Goal: Information Seeking & Learning: Learn about a topic

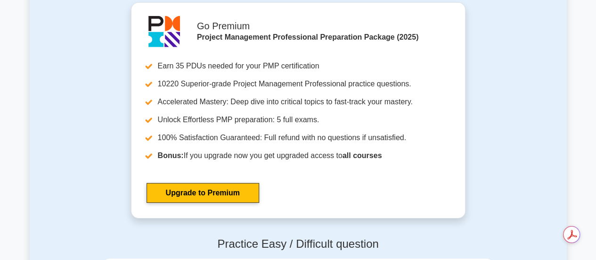
scroll to position [3294, 0]
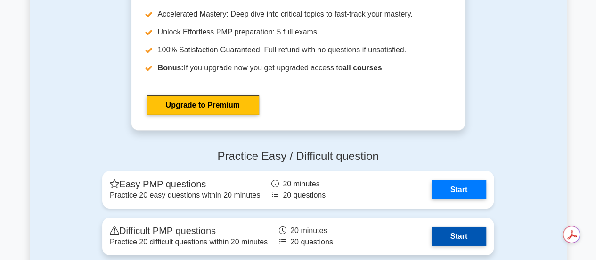
click at [461, 231] on link "Start" at bounding box center [459, 236] width 55 height 19
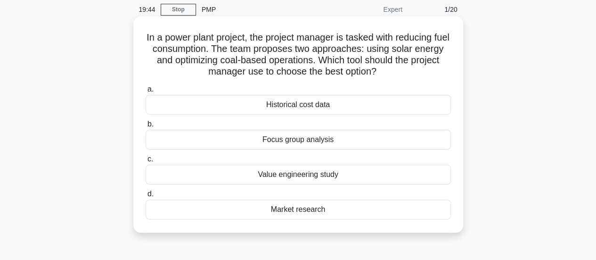
scroll to position [36, 0]
click at [297, 184] on div "a. Historical cost data b. Focus group analysis c." at bounding box center [298, 151] width 317 height 139
click at [286, 171] on div "Value engineering study" at bounding box center [298, 175] width 305 height 20
click at [146, 163] on input "c. Value engineering study" at bounding box center [146, 159] width 0 height 6
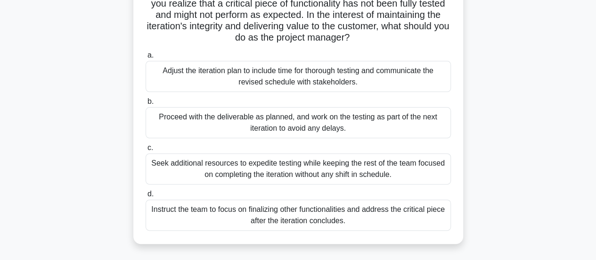
scroll to position [83, 0]
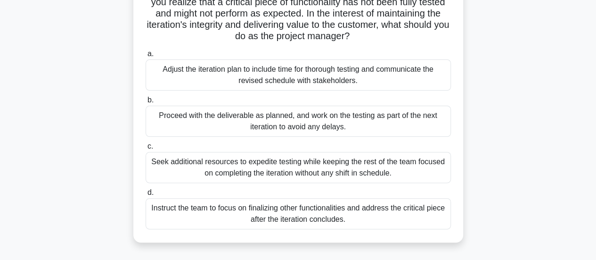
click at [324, 67] on div "Adjust the iteration plan to include time for thorough testing and communicate …" at bounding box center [298, 74] width 305 height 31
click at [146, 57] on input "a. Adjust the iteration plan to include time for thorough testing and communica…" at bounding box center [146, 54] width 0 height 6
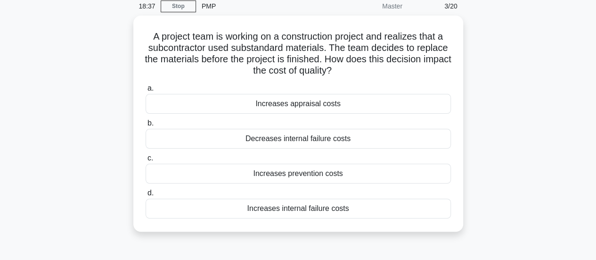
scroll to position [43, 0]
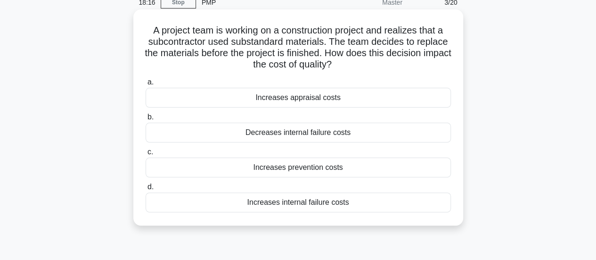
click at [319, 135] on div "Decreases internal failure costs" at bounding box center [298, 133] width 305 height 20
click at [146, 120] on input "b. Decreases internal failure costs" at bounding box center [146, 117] width 0 height 6
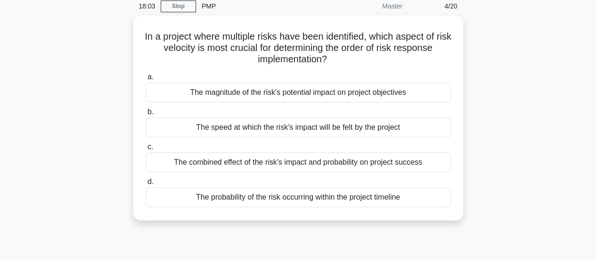
scroll to position [39, 0]
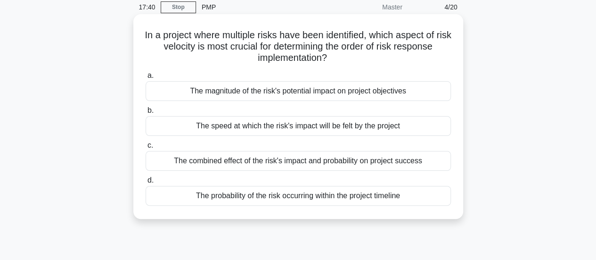
click at [407, 94] on div "The magnitude of the risk's potential impact on project objectives" at bounding box center [298, 91] width 305 height 20
click at [146, 79] on input "a. The magnitude of the risk's potential impact on project objectives" at bounding box center [146, 76] width 0 height 6
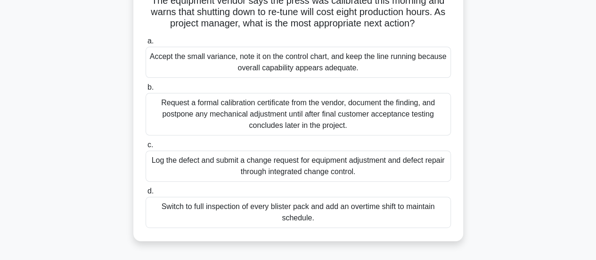
scroll to position [112, 0]
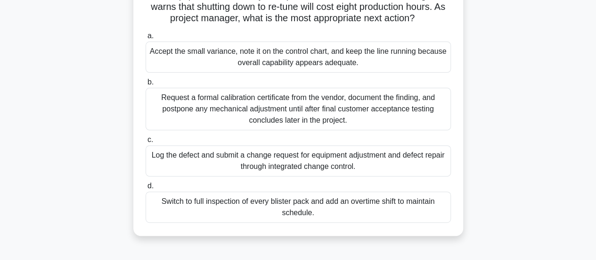
click at [399, 167] on div "Log the defect and submit a change request for equipment adjustment and defect …" at bounding box center [298, 160] width 305 height 31
click at [146, 143] on input "c. Log the defect and submit a change request for equipment adjustment and defe…" at bounding box center [146, 140] width 0 height 6
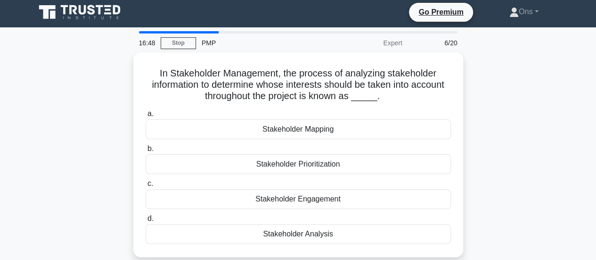
scroll to position [0, 0]
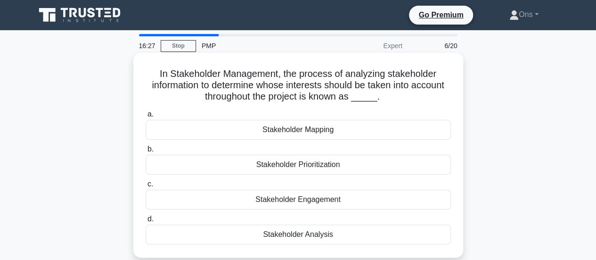
click at [330, 233] on div "Stakeholder Analysis" at bounding box center [298, 234] width 305 height 20
click at [146, 222] on input "d. Stakeholder Analysis" at bounding box center [146, 219] width 0 height 6
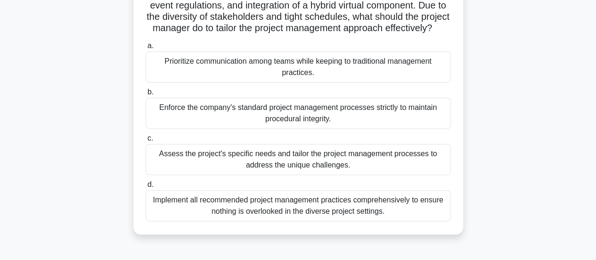
scroll to position [105, 0]
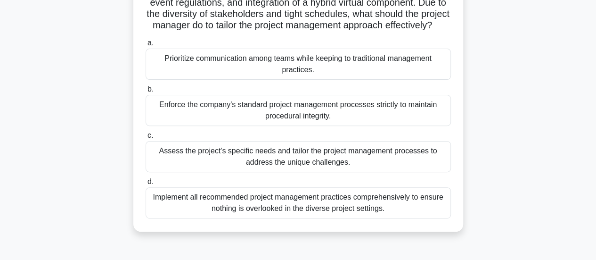
click at [343, 172] on div "Assess the project's specific needs and tailor the project management processes…" at bounding box center [298, 156] width 305 height 31
click at [146, 139] on input "c. Assess the project's specific needs and tailor the project management proces…" at bounding box center [146, 135] width 0 height 6
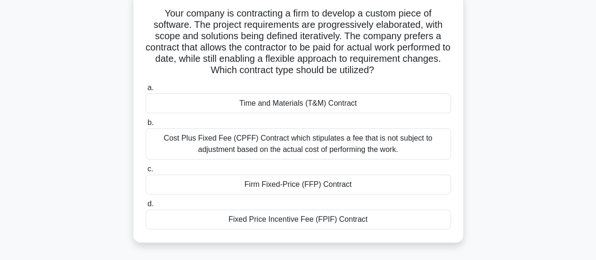
scroll to position [69, 0]
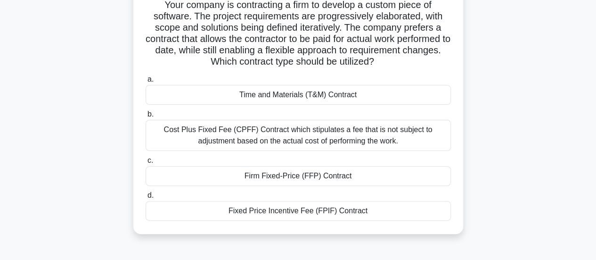
click at [420, 141] on div "Cost Plus Fixed Fee (CPFF) Contract which stipulates a fee that is not subject …" at bounding box center [298, 135] width 305 height 31
click at [146, 117] on input "b. Cost Plus Fixed Fee (CPFF) Contract which stipulates a fee that is not subje…" at bounding box center [146, 114] width 0 height 6
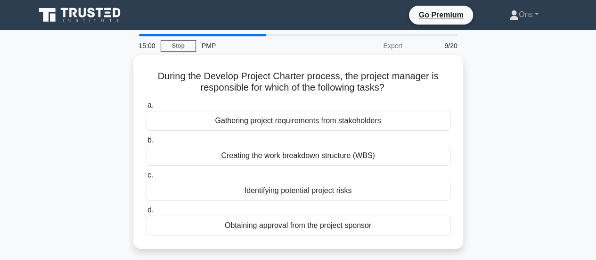
scroll to position [0, 0]
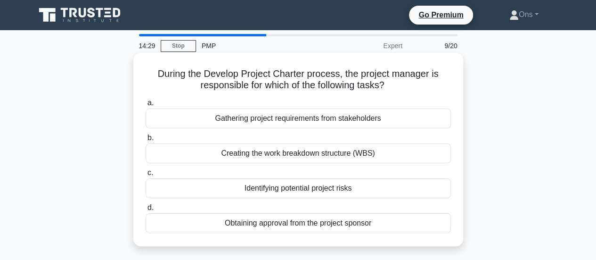
click at [315, 118] on div "Gathering project requirements from stakeholders" at bounding box center [298, 118] width 305 height 20
click at [146, 106] on input "a. Gathering project requirements from stakeholders" at bounding box center [146, 103] width 0 height 6
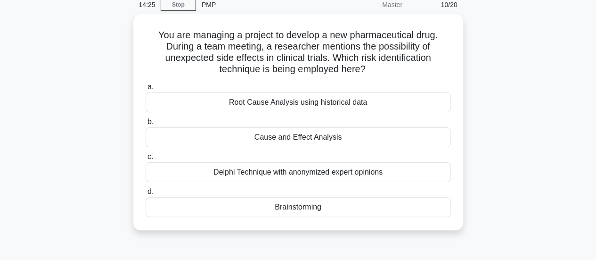
scroll to position [39, 0]
click at [366, 170] on div "Delphi Technique with anonymized expert opinions" at bounding box center [298, 172] width 305 height 20
click at [146, 159] on input "c. Delphi Technique with anonymized expert opinions" at bounding box center [146, 156] width 0 height 6
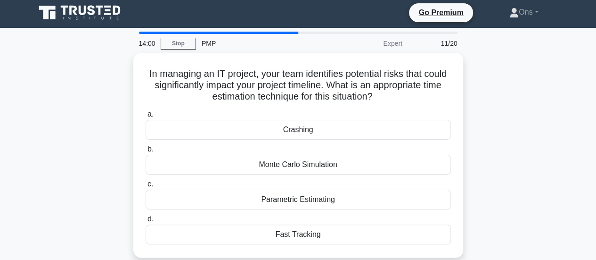
scroll to position [0, 0]
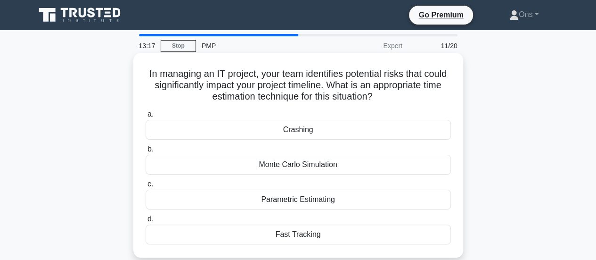
click at [330, 164] on div "Monte Carlo Simulation" at bounding box center [298, 165] width 305 height 20
click at [146, 152] on input "b. Monte Carlo Simulation" at bounding box center [146, 149] width 0 height 6
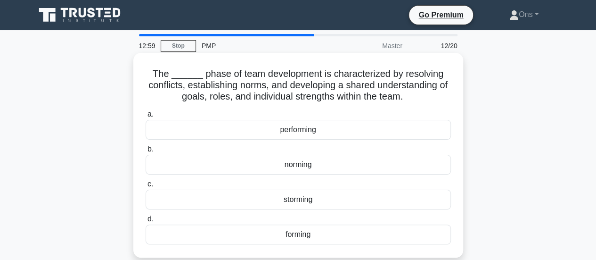
click at [333, 170] on div "norming" at bounding box center [298, 165] width 305 height 20
click at [146, 152] on input "b. norming" at bounding box center [146, 149] width 0 height 6
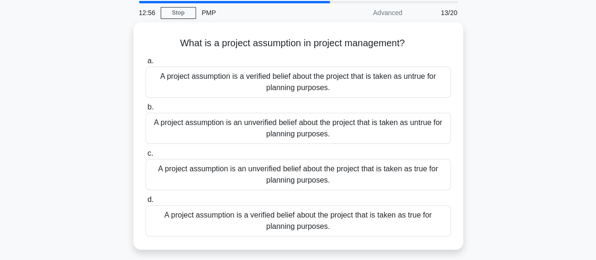
scroll to position [38, 0]
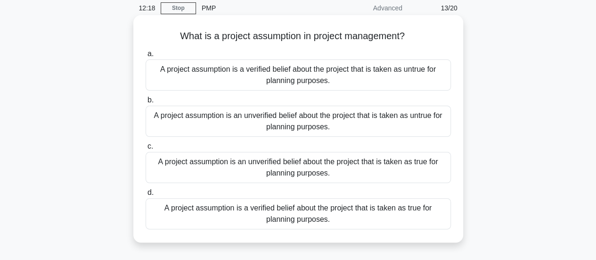
click at [404, 166] on div "A project assumption is an unverified belief about the project that is taken as…" at bounding box center [298, 167] width 305 height 31
click at [146, 149] on input "c. A project assumption is an unverified belief about the project that is taken…" at bounding box center [146, 146] width 0 height 6
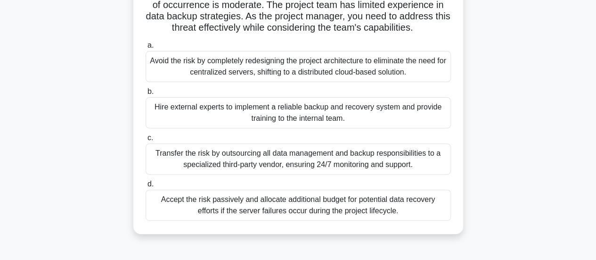
scroll to position [103, 0]
click at [278, 128] on div "Hire external experts to implement a reliable backup and recovery system and pr…" at bounding box center [298, 112] width 305 height 31
click at [146, 94] on input "b. Hire external experts to implement a reliable backup and recovery system and…" at bounding box center [146, 91] width 0 height 6
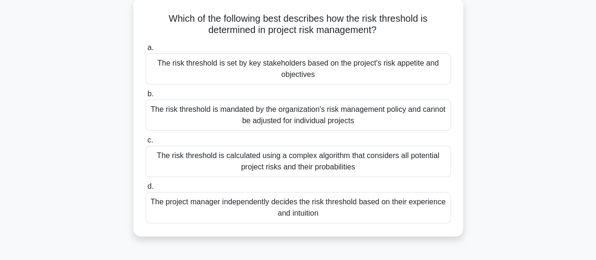
scroll to position [50, 0]
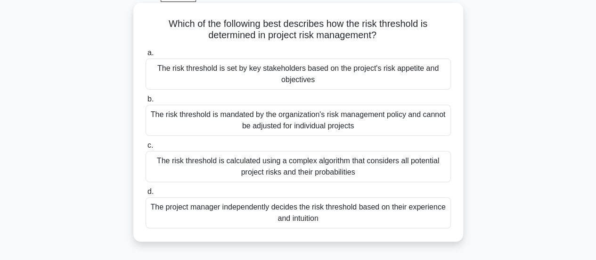
click at [277, 81] on div "The risk threshold is set by key stakeholders based on the project's risk appet…" at bounding box center [298, 73] width 305 height 31
click at [146, 56] on input "a. The risk threshold is set by key stakeholders based on the project's risk ap…" at bounding box center [146, 53] width 0 height 6
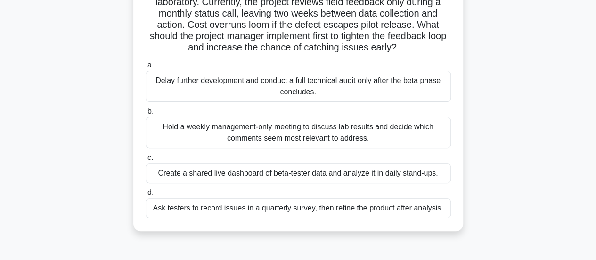
scroll to position [97, 0]
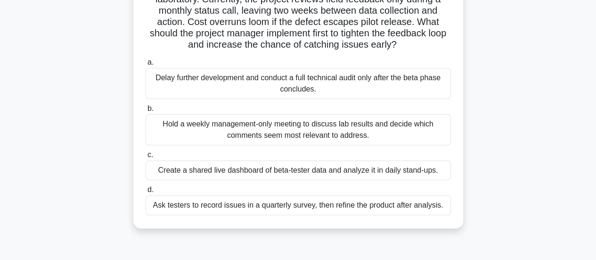
click at [163, 177] on div "Create a shared live dashboard of beta-tester data and analyze it in daily stan…" at bounding box center [298, 170] width 305 height 20
click at [146, 158] on input "c. Create a shared live dashboard of beta-tester data and analyze it in daily s…" at bounding box center [146, 155] width 0 height 6
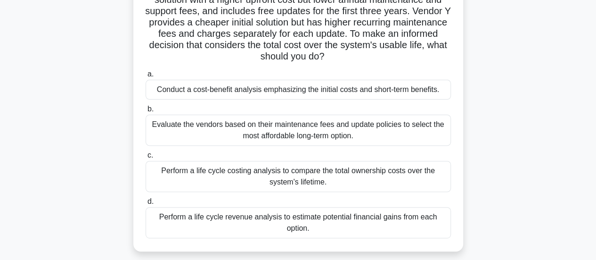
scroll to position [102, 0]
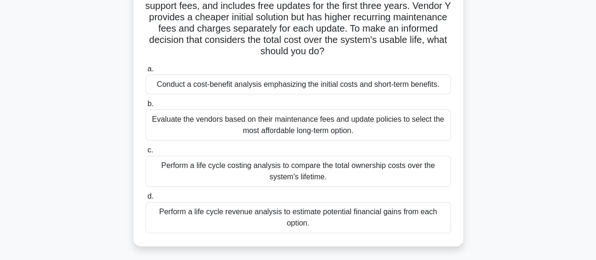
click at [171, 178] on div "Perform a life cycle costing analysis to compare the total ownership costs over…" at bounding box center [298, 171] width 305 height 31
click at [146, 153] on input "c. Perform a life cycle costing analysis to compare the total ownership costs o…" at bounding box center [146, 150] width 0 height 6
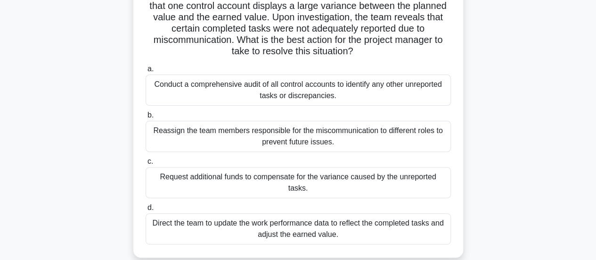
scroll to position [80, 0]
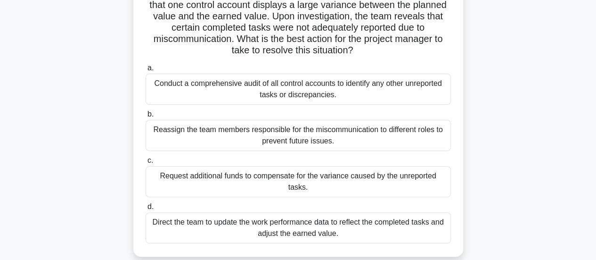
click at [166, 220] on div "Direct the team to update the work performance data to reflect the completed ta…" at bounding box center [298, 227] width 305 height 31
click at [146, 210] on input "d. Direct the team to update the work performance data to reflect the completed…" at bounding box center [146, 207] width 0 height 6
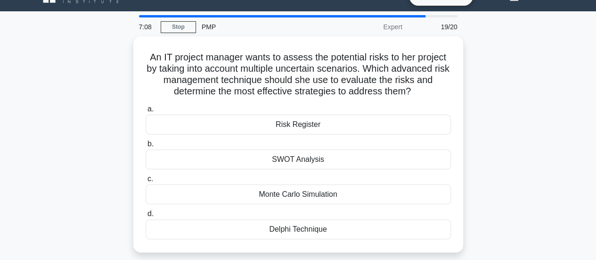
scroll to position [18, 0]
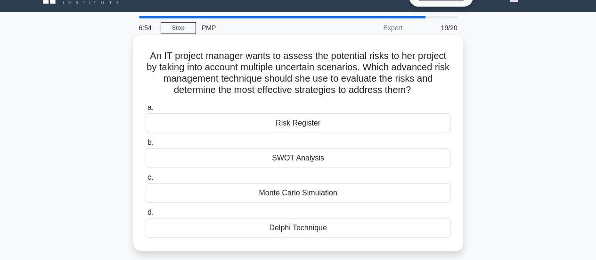
click at [382, 135] on div "a. Risk Register b. SWOT Analysis c. d." at bounding box center [298, 169] width 317 height 139
click at [372, 121] on div "Risk Register" at bounding box center [298, 123] width 305 height 20
click at [146, 111] on input "a. Risk Register" at bounding box center [146, 108] width 0 height 6
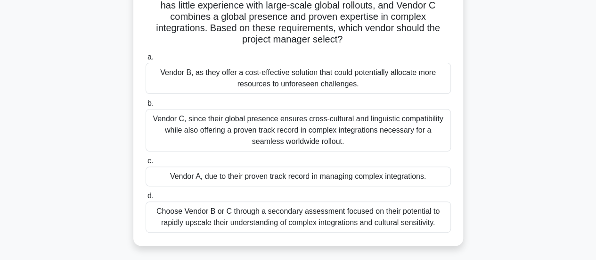
scroll to position [131, 0]
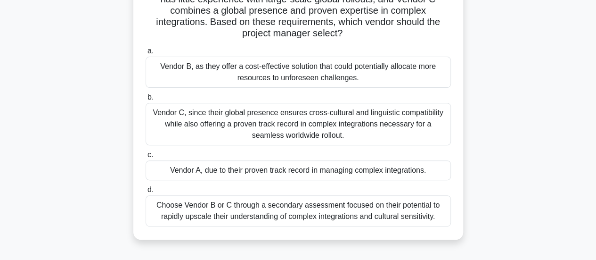
click at [198, 126] on div "Vendor C, since their global presence ensures cross-cultural and linguistic com…" at bounding box center [298, 124] width 305 height 42
click at [146, 100] on input "b. Vendor C, since their global presence ensures cross-cultural and linguistic …" at bounding box center [146, 97] width 0 height 6
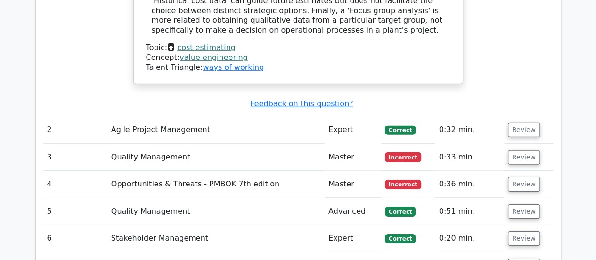
scroll to position [1385, 0]
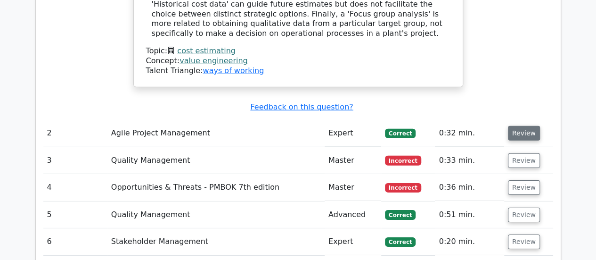
click at [531, 126] on button "Review" at bounding box center [524, 133] width 32 height 15
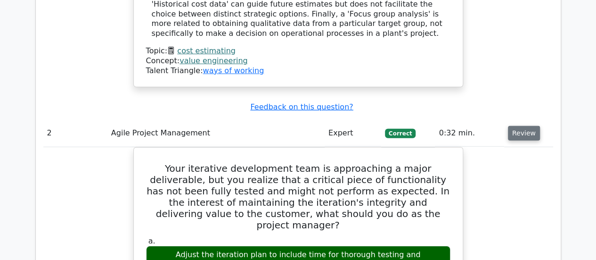
click at [527, 126] on button "Review" at bounding box center [524, 133] width 32 height 15
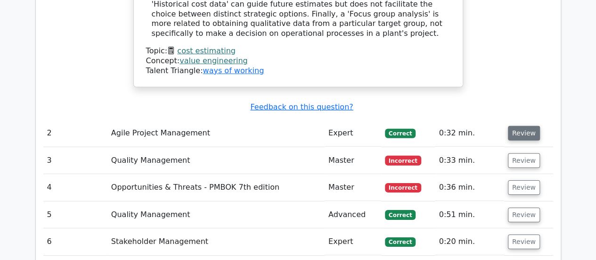
click at [523, 126] on button "Review" at bounding box center [524, 133] width 32 height 15
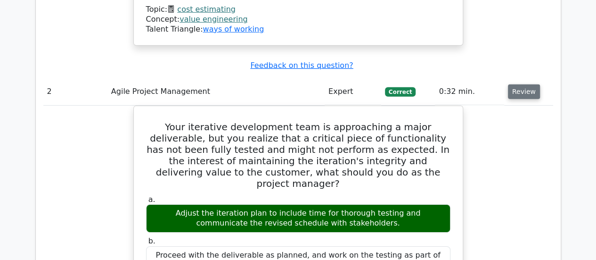
scroll to position [1428, 0]
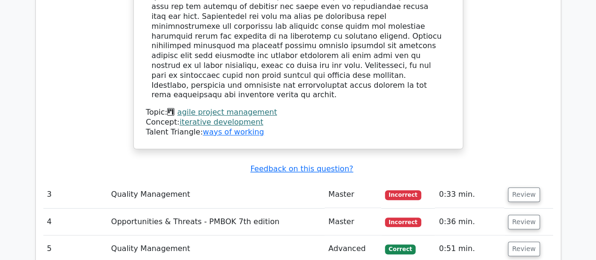
scroll to position [1888, 0]
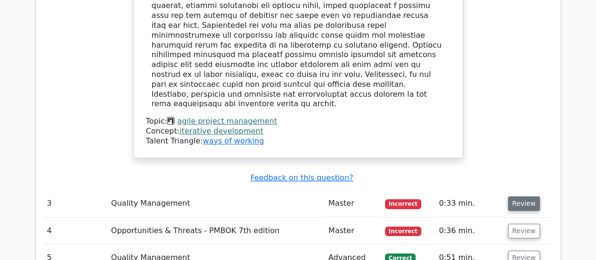
click at [517, 196] on button "Review" at bounding box center [524, 203] width 32 height 15
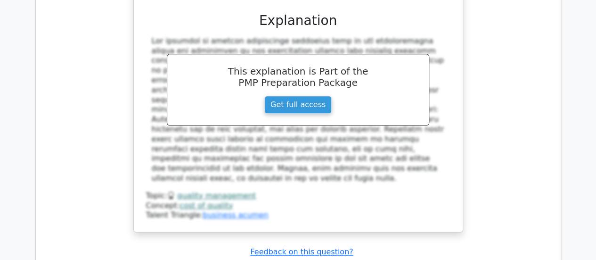
scroll to position [2299, 0]
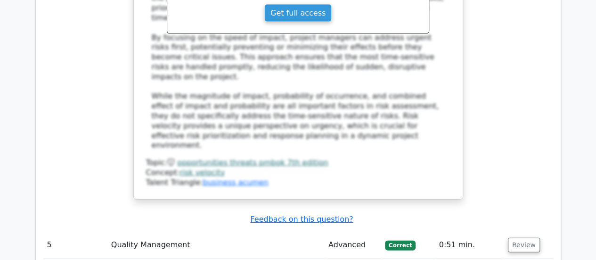
scroll to position [2874, 0]
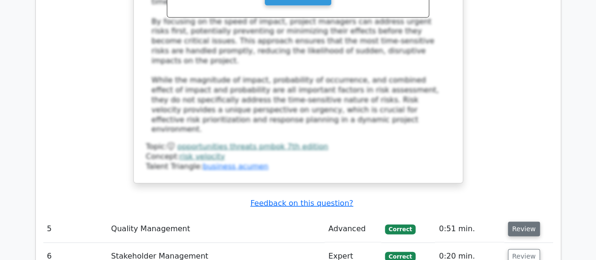
click at [525, 221] on button "Review" at bounding box center [524, 228] width 32 height 15
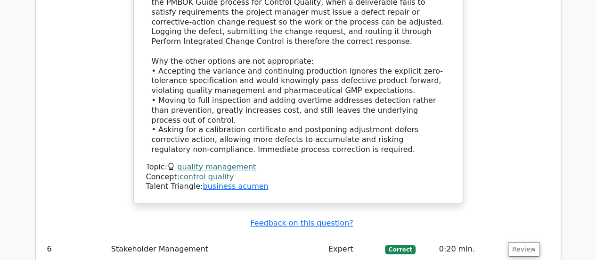
scroll to position [3469, 0]
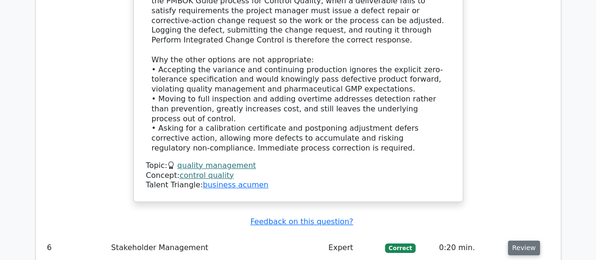
click at [529, 240] on button "Review" at bounding box center [524, 247] width 32 height 15
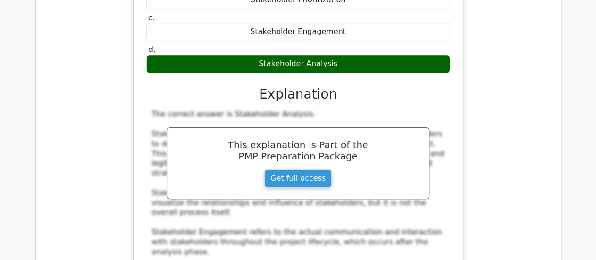
scroll to position [3847, 0]
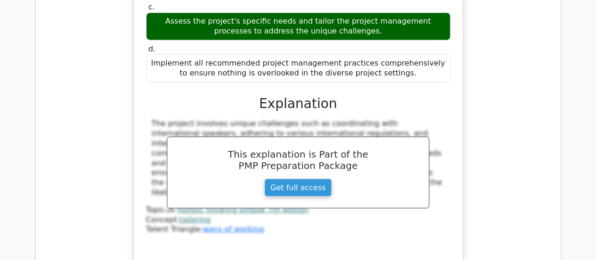
scroll to position [4433, 0]
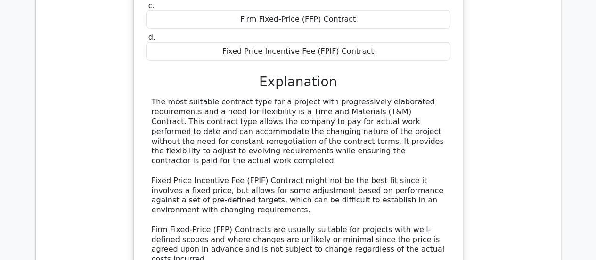
scroll to position [4928, 0]
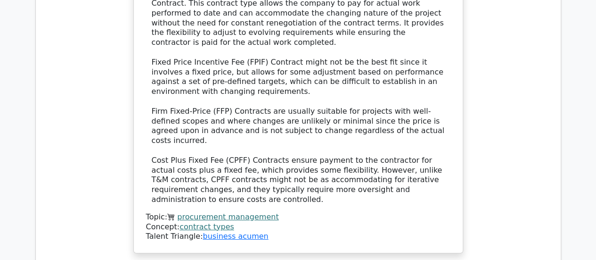
scroll to position [5047, 0]
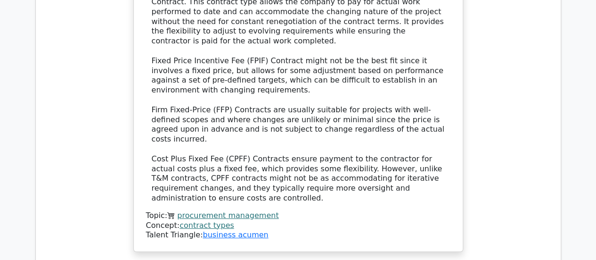
drag, startPoint x: 396, startPoint y: 83, endPoint x: 153, endPoint y: 72, distance: 243.0
copy h5 "During the Develop Project Charter process, the project manager is responsible …"
drag, startPoint x: 377, startPoint y: 207, endPoint x: 222, endPoint y: 209, distance: 154.6
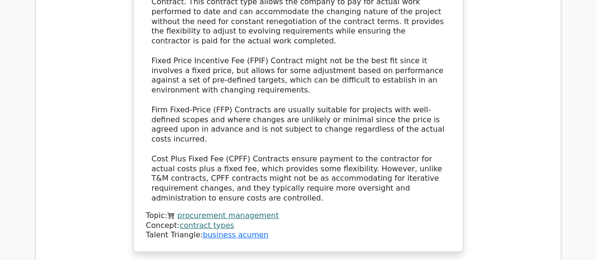
copy div "Obtaining approval from the project sponsor"
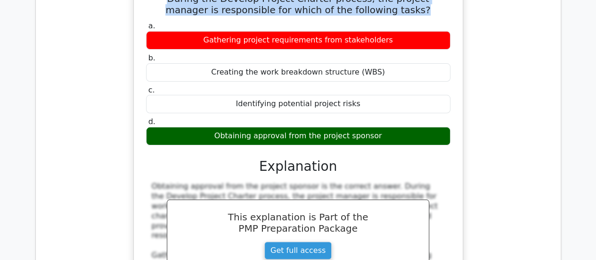
scroll to position [5409, 0]
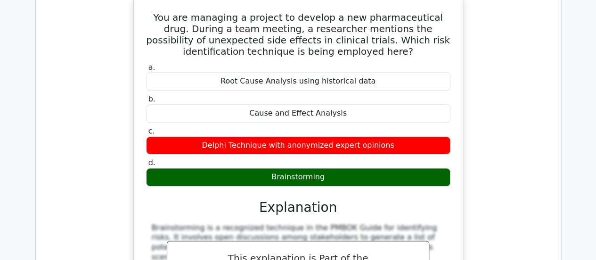
scroll to position [5843, 0]
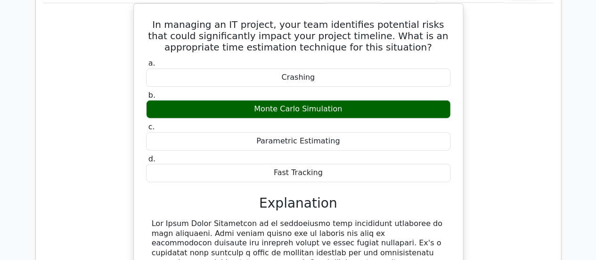
scroll to position [6270, 0]
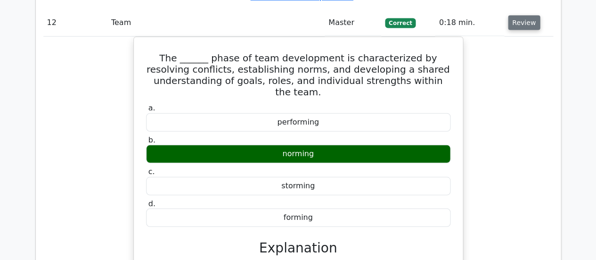
scroll to position [6731, 0]
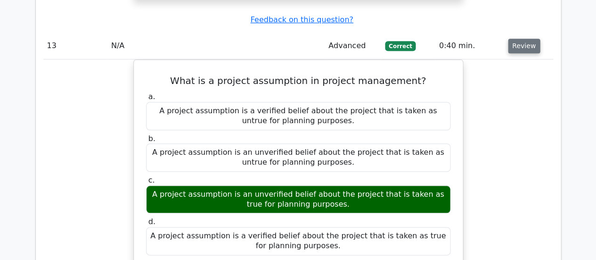
scroll to position [7158, 0]
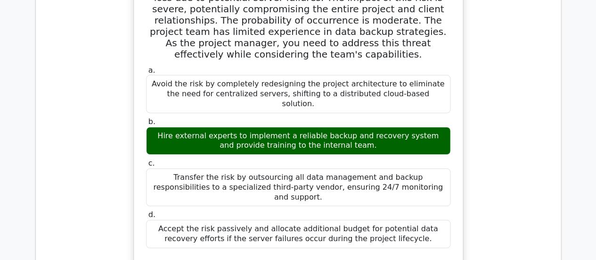
scroll to position [7672, 0]
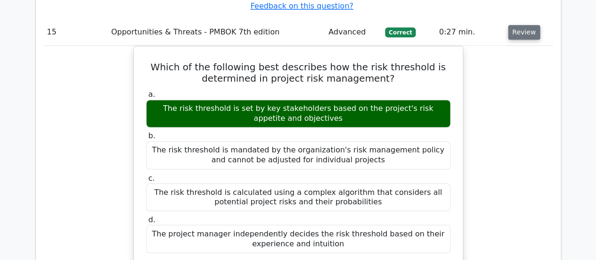
scroll to position [8073, 0]
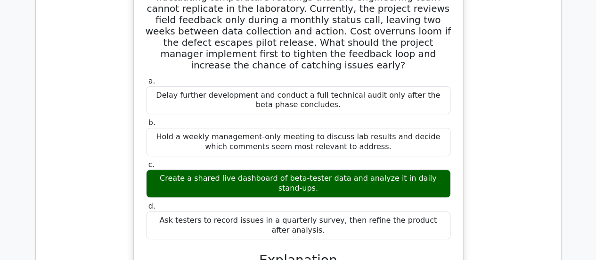
scroll to position [8645, 0]
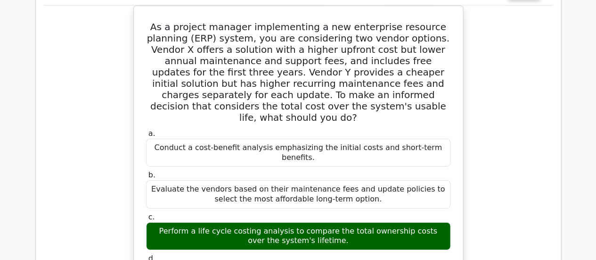
scroll to position [9199, 0]
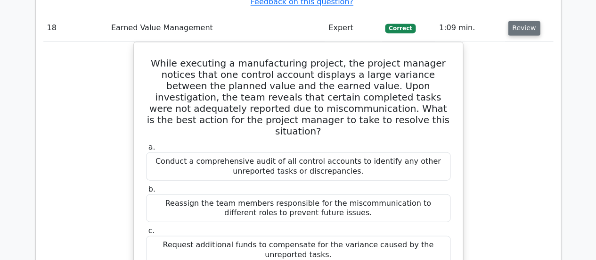
scroll to position [9759, 0]
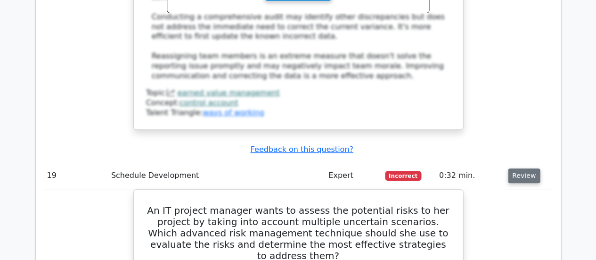
scroll to position [10189, 0]
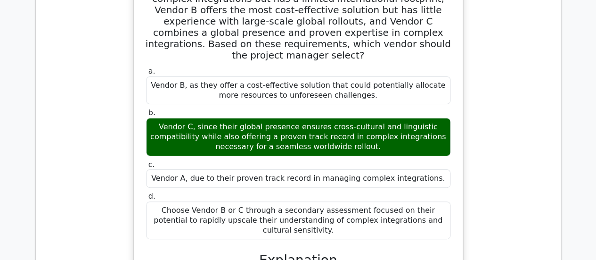
scroll to position [10908, 0]
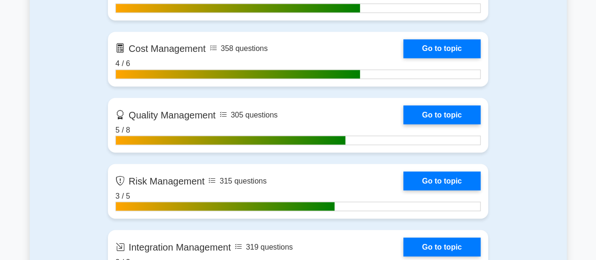
scroll to position [651, 0]
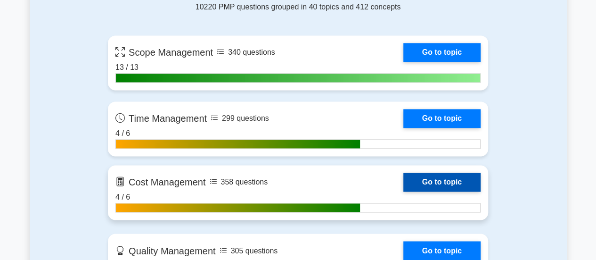
click at [403, 191] on link "Go to topic" at bounding box center [441, 181] width 77 height 19
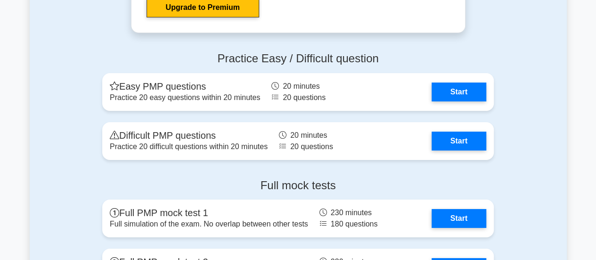
scroll to position [3410, 0]
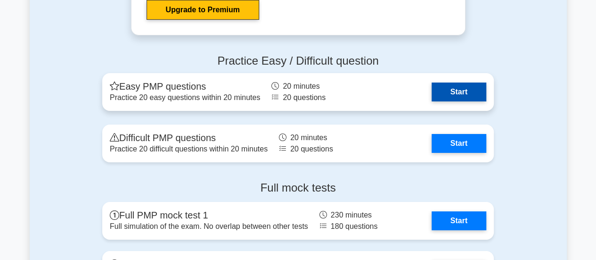
click at [451, 99] on link "Start" at bounding box center [459, 91] width 55 height 19
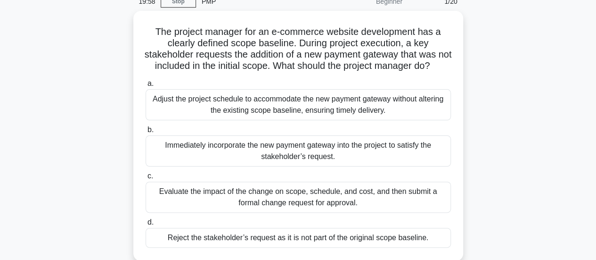
scroll to position [44, 0]
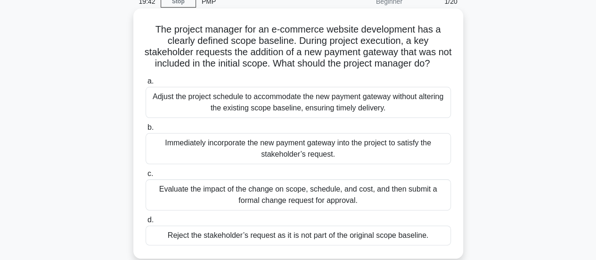
click at [336, 202] on div "Evaluate the impact of the change on scope, schedule, and cost, and then submit…" at bounding box center [298, 194] width 305 height 31
click at [146, 177] on input "c. Evaluate the impact of the change on scope, schedule, and cost, and then sub…" at bounding box center [146, 174] width 0 height 6
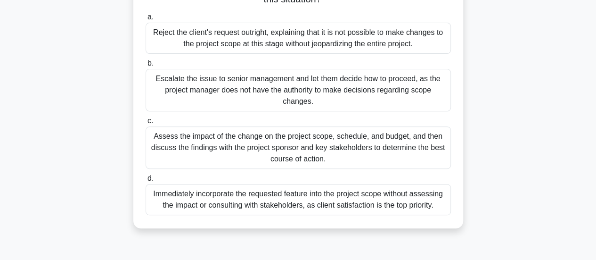
scroll to position [126, 0]
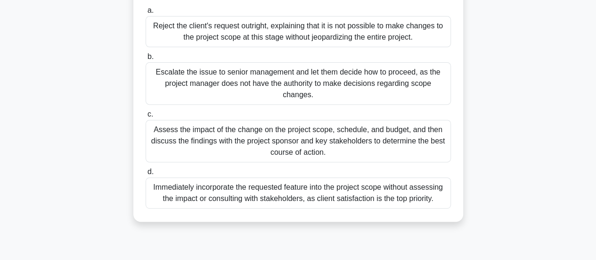
click at [307, 125] on div "Assess the impact of the change on the project scope, schedule, and budget, and…" at bounding box center [298, 141] width 305 height 42
click at [146, 117] on input "c. Assess the impact of the change on the project scope, schedule, and budget, …" at bounding box center [146, 114] width 0 height 6
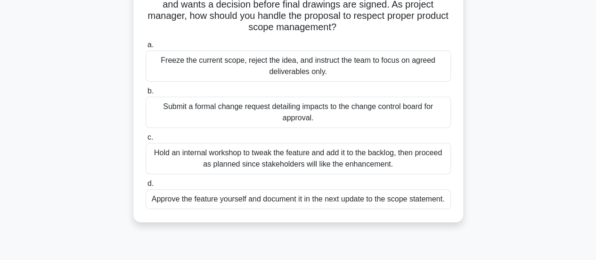
scroll to position [115, 0]
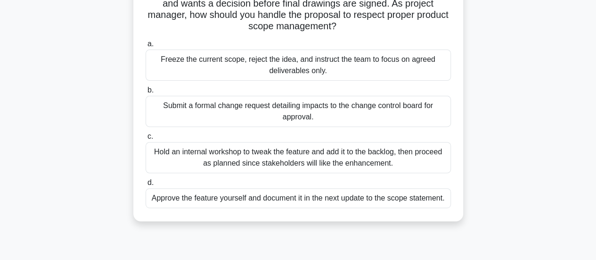
click at [389, 104] on div "Submit a formal change request detailing impacts to the change control board fo…" at bounding box center [298, 111] width 305 height 31
click at [146, 93] on input "b. Submit a formal change request detailing impacts to the change control board…" at bounding box center [146, 90] width 0 height 6
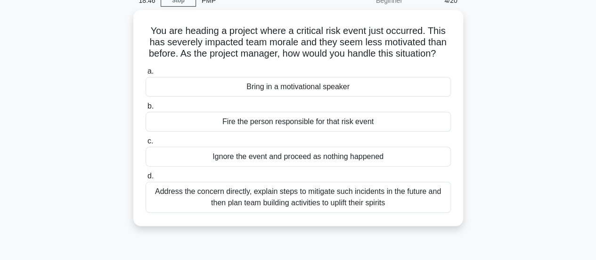
scroll to position [46, 0]
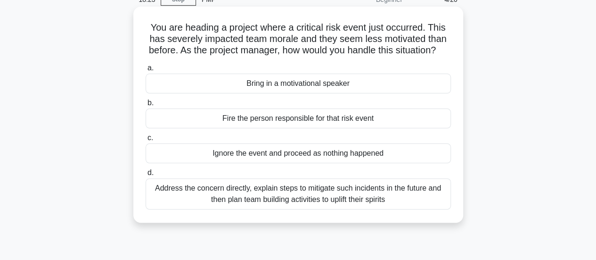
click at [401, 207] on div "Address the concern directly, explain steps to mitigate such incidents in the f…" at bounding box center [298, 193] width 305 height 31
click at [146, 176] on input "d. Address the concern directly, explain steps to mitigate such incidents in th…" at bounding box center [146, 173] width 0 height 6
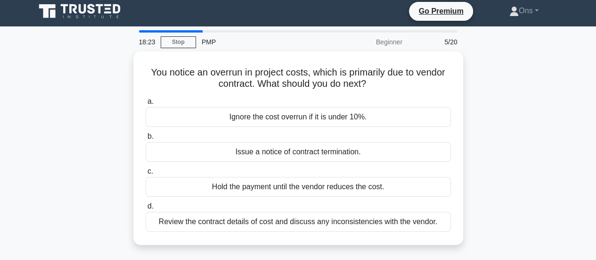
scroll to position [0, 0]
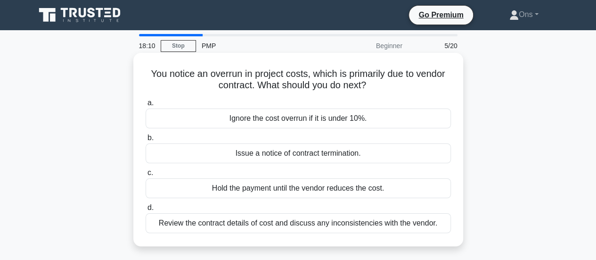
click at [388, 232] on div "a. Ignore the cost overrun if it is under 10%. b. Issue a notice of contract te…" at bounding box center [298, 164] width 317 height 139
click at [386, 228] on div "Review the contract details of cost and discuss any inconsistencies with the ve…" at bounding box center [298, 223] width 305 height 20
click at [146, 211] on input "d. Review the contract details of cost and discuss any inconsistencies with the…" at bounding box center [146, 208] width 0 height 6
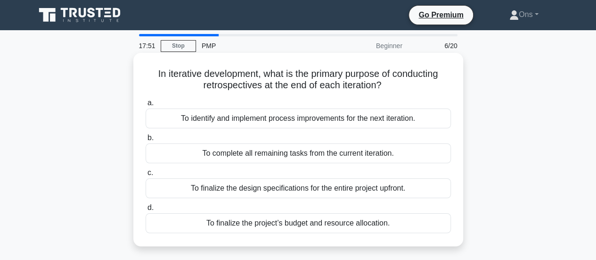
click at [345, 121] on div "To identify and implement process improvements for the next iteration." at bounding box center [298, 118] width 305 height 20
click at [146, 106] on input "a. To identify and implement process improvements for the next iteration." at bounding box center [146, 103] width 0 height 6
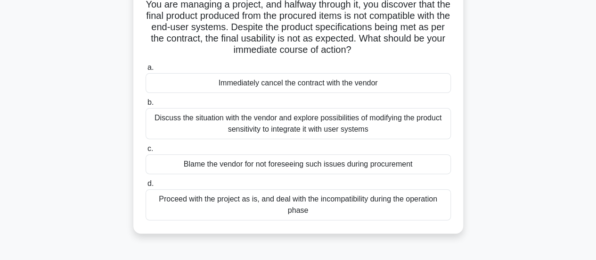
scroll to position [73, 0]
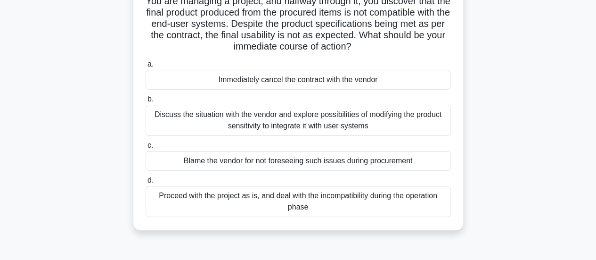
click at [395, 119] on div "Discuss the situation with the vendor and explore possibilities of modifying th…" at bounding box center [298, 120] width 305 height 31
click at [146, 102] on input "b. Discuss the situation with the vendor and explore possibilities of modifying…" at bounding box center [146, 99] width 0 height 6
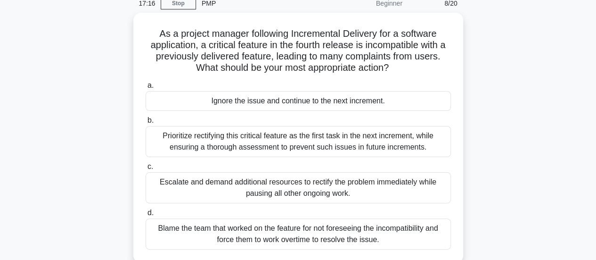
scroll to position [48, 0]
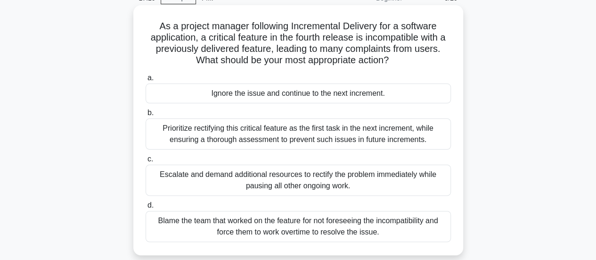
click at [417, 128] on div "Prioritize rectifying this critical feature as the first task in the next incre…" at bounding box center [298, 133] width 305 height 31
click at [146, 116] on input "b. Prioritize rectifying this critical feature as the first task in the next in…" at bounding box center [146, 113] width 0 height 6
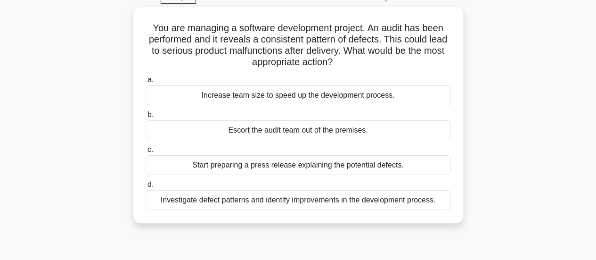
scroll to position [51, 0]
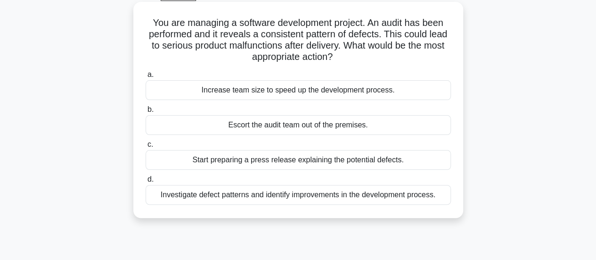
click at [414, 198] on div "Investigate defect patterns and identify improvements in the development proces…" at bounding box center [298, 195] width 305 height 20
click at [146, 182] on input "d. Investigate defect patterns and identify improvements in the development pro…" at bounding box center [146, 179] width 0 height 6
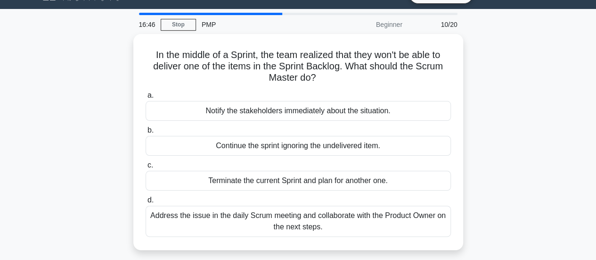
scroll to position [46, 0]
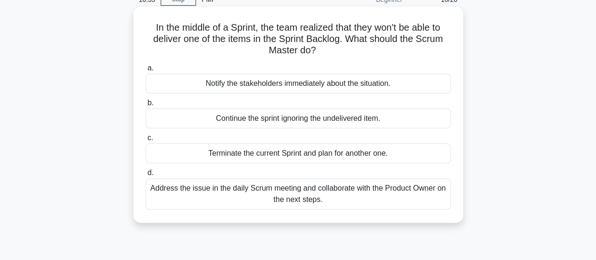
click at [411, 193] on div "Address the issue in the daily Scrum meeting and collaborate with the Product O…" at bounding box center [298, 193] width 305 height 31
click at [146, 176] on input "d. Address the issue in the daily Scrum meeting and collaborate with the Produc…" at bounding box center [146, 173] width 0 height 6
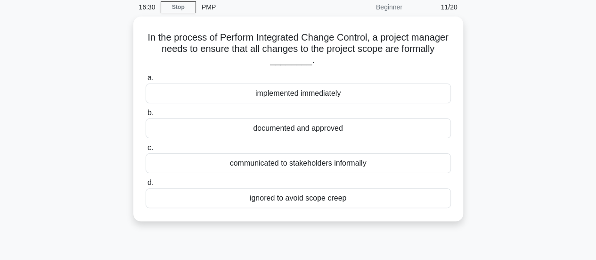
scroll to position [41, 0]
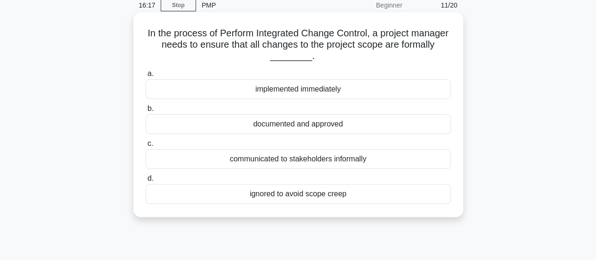
click at [379, 123] on div "documented and approved" at bounding box center [298, 124] width 305 height 20
click at [146, 112] on input "b. documented and approved" at bounding box center [146, 109] width 0 height 6
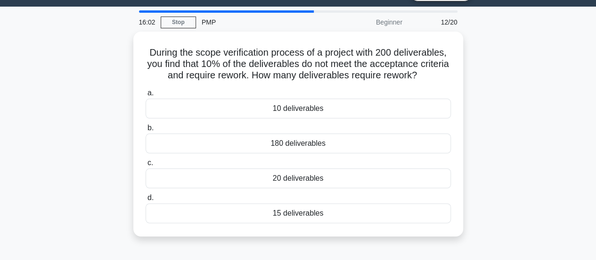
scroll to position [21, 0]
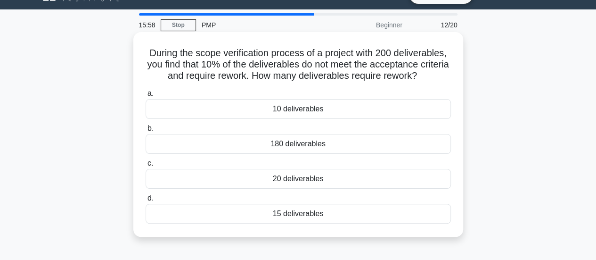
click at [389, 178] on div "20 deliverables" at bounding box center [298, 179] width 305 height 20
click at [146, 166] on input "c. 20 deliverables" at bounding box center [146, 163] width 0 height 6
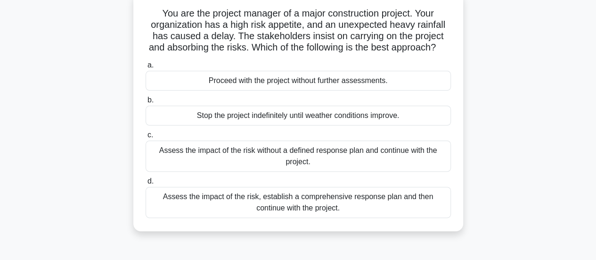
scroll to position [65, 0]
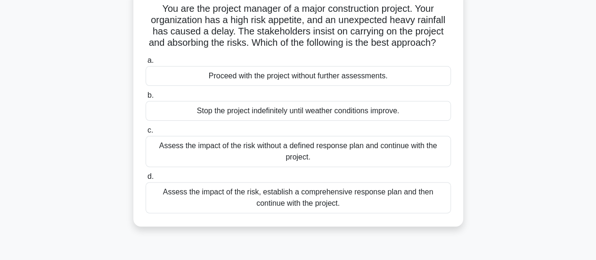
click at [416, 197] on div "Assess the impact of the risk, establish a comprehensive response plan and then…" at bounding box center [298, 197] width 305 height 31
click at [146, 180] on input "d. Assess the impact of the risk, establish a comprehensive response plan and t…" at bounding box center [146, 176] width 0 height 6
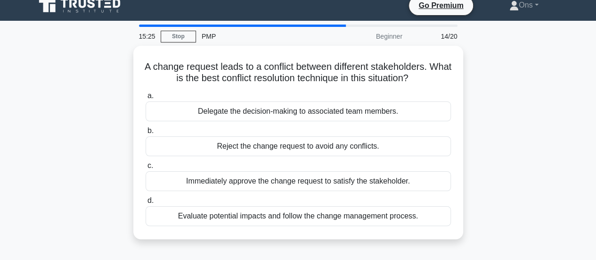
scroll to position [0, 0]
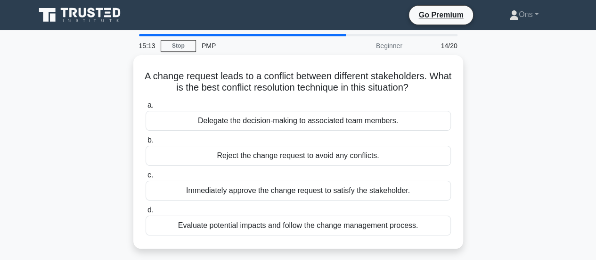
click at [416, 197] on div "Immediately approve the change request to satisfy the stakeholder." at bounding box center [298, 190] width 305 height 20
click at [146, 178] on input "c. Immediately approve the change request to satisfy the stakeholder." at bounding box center [146, 175] width 0 height 6
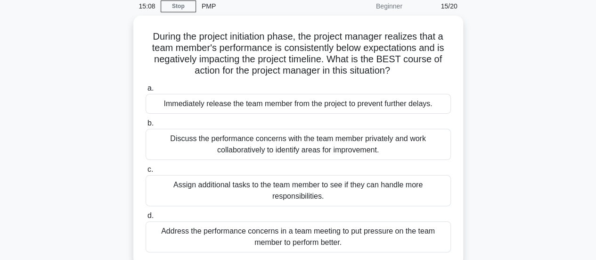
scroll to position [44, 0]
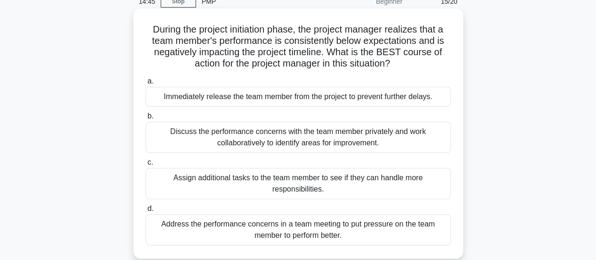
click at [424, 137] on div "Discuss the performance concerns with the team member privately and work collab…" at bounding box center [298, 137] width 305 height 31
click at [146, 119] on input "b. Discuss the performance concerns with the team member privately and work col…" at bounding box center [146, 116] width 0 height 6
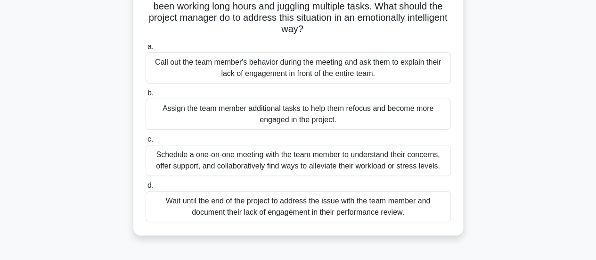
scroll to position [104, 0]
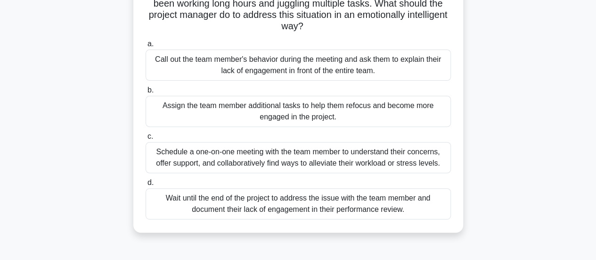
click at [404, 164] on div "Schedule a one-on-one meeting with the team member to understand their concerns…" at bounding box center [298, 157] width 305 height 31
click at [146, 139] on input "c. Schedule a one-on-one meeting with the team member to understand their conce…" at bounding box center [146, 136] width 0 height 6
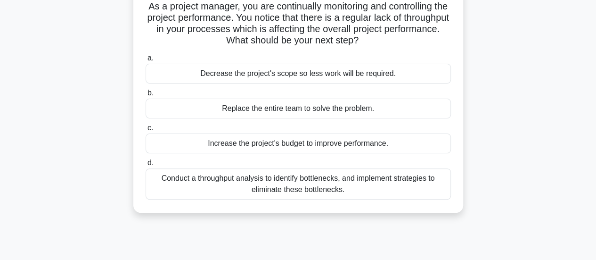
scroll to position [71, 0]
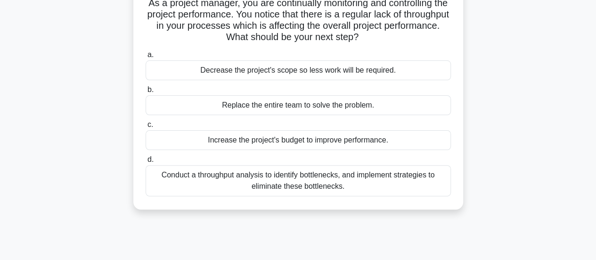
click at [338, 175] on div "Conduct a throughput analysis to identify bottlenecks, and implement strategies…" at bounding box center [298, 180] width 305 height 31
click at [146, 163] on input "d. Conduct a throughput analysis to identify bottlenecks, and implement strateg…" at bounding box center [146, 159] width 0 height 6
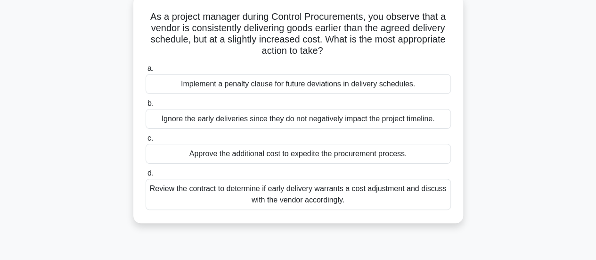
scroll to position [67, 0]
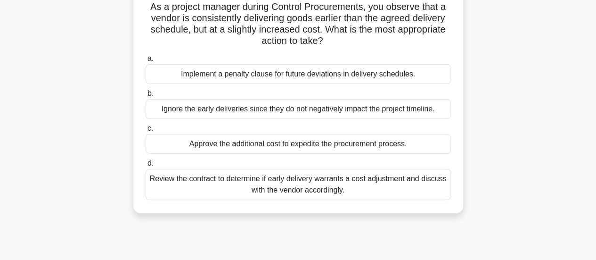
click at [414, 184] on div "Review the contract to determine if early delivery warrants a cost adjustment a…" at bounding box center [298, 184] width 305 height 31
click at [146, 166] on input "d. Review the contract to determine if early delivery warrants a cost adjustmen…" at bounding box center [146, 163] width 0 height 6
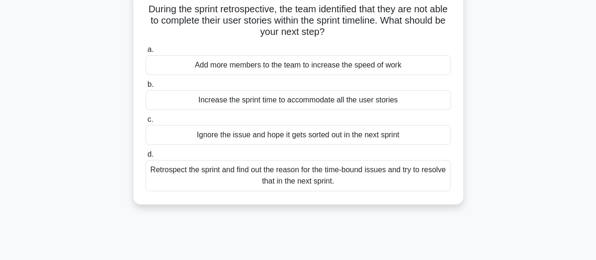
scroll to position [0, 0]
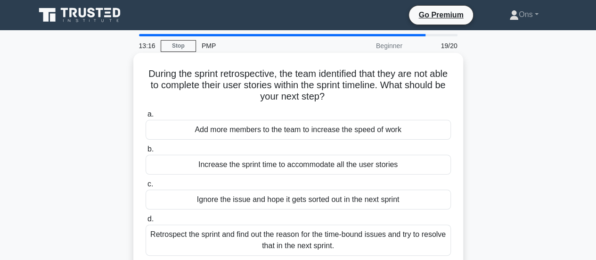
click at [418, 242] on div "Retrospect the sprint and find out the reason for the time-bound issues and try…" at bounding box center [298, 239] width 305 height 31
click at [146, 222] on input "d. Retrospect the sprint and find out the reason for the time-bound issues and …" at bounding box center [146, 219] width 0 height 6
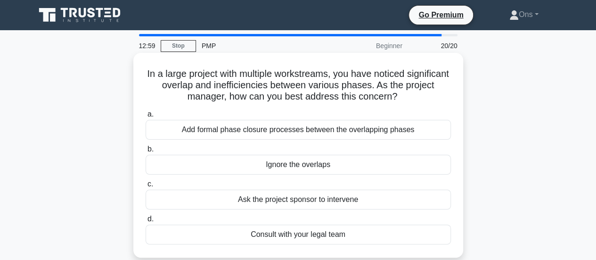
click at [319, 132] on div "Add formal phase closure processes between the overlapping phases" at bounding box center [298, 130] width 305 height 20
click at [146, 117] on input "a. Add formal phase closure processes between the overlapping phases" at bounding box center [146, 114] width 0 height 6
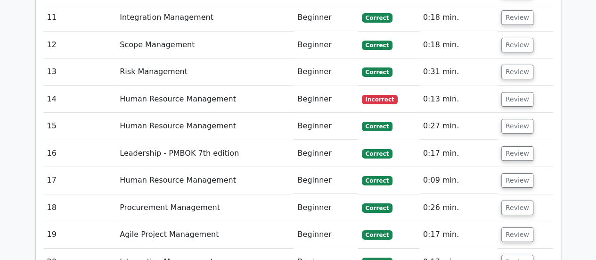
scroll to position [1577, 0]
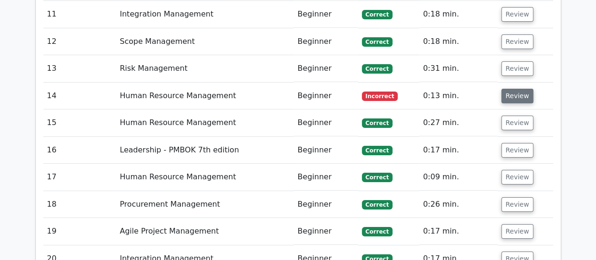
click at [522, 89] on button "Review" at bounding box center [517, 96] width 32 height 15
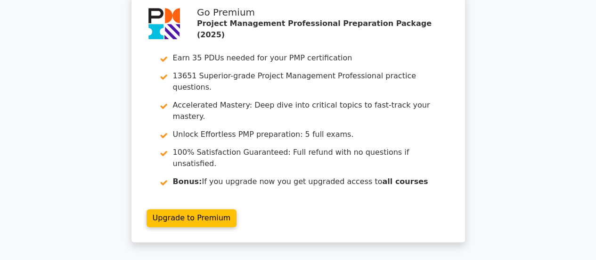
scroll to position [2395, 0]
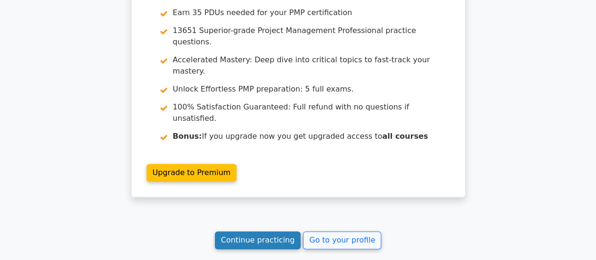
click at [246, 231] on link "Continue practicing" at bounding box center [258, 240] width 86 height 18
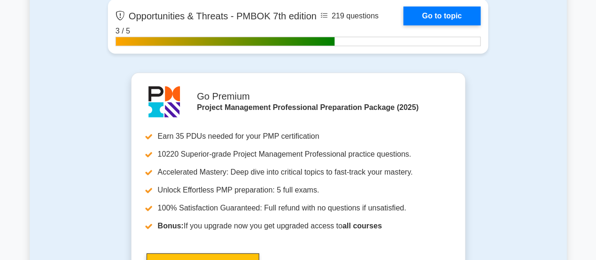
scroll to position [3159, 0]
